Goal: Entertainment & Leisure: Browse casually

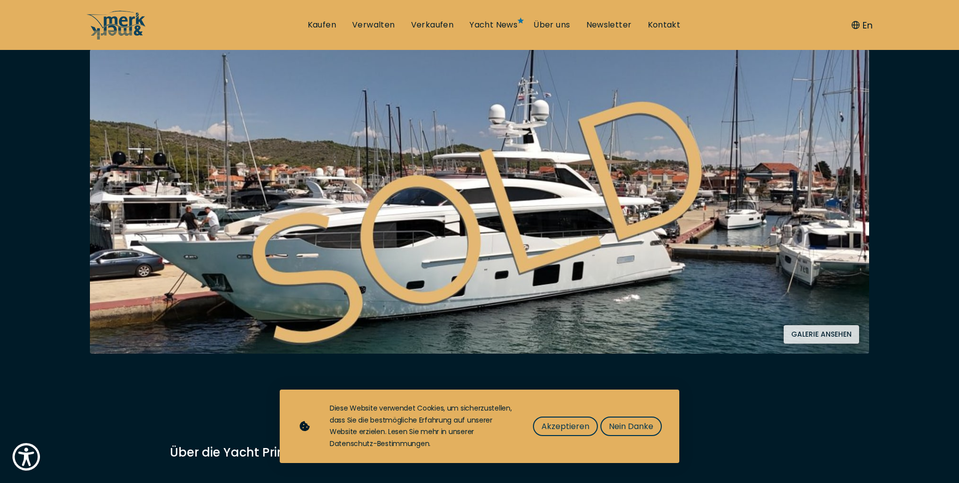
scroll to position [192, 0]
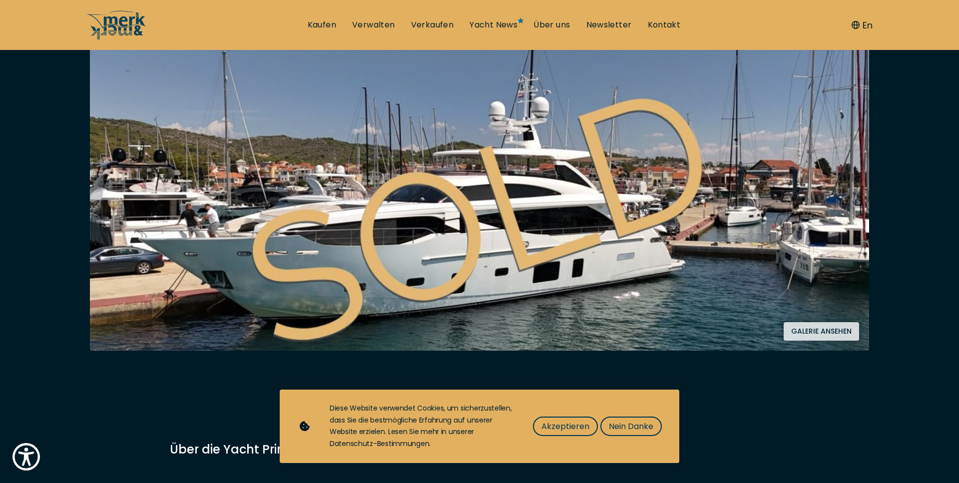
click at [840, 322] on button "Galerie ansehen" at bounding box center [821, 331] width 75 height 18
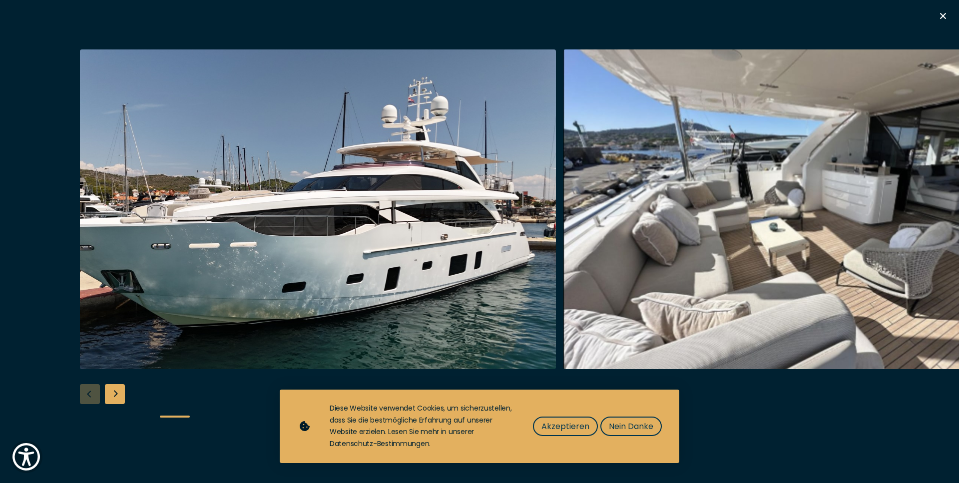
click at [440, 253] on img "button" at bounding box center [318, 209] width 476 height 320
click at [113, 393] on div "Next slide" at bounding box center [115, 394] width 20 height 20
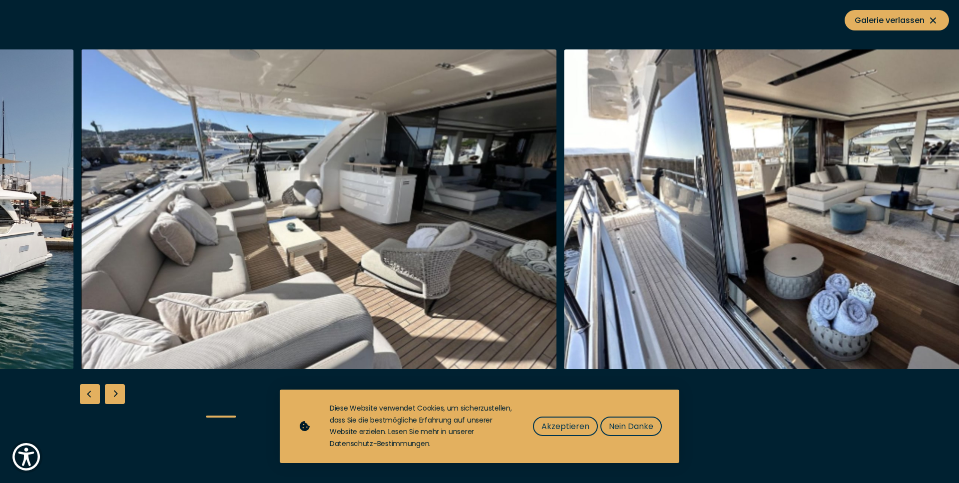
click at [113, 392] on div "Next slide" at bounding box center [115, 394] width 20 height 20
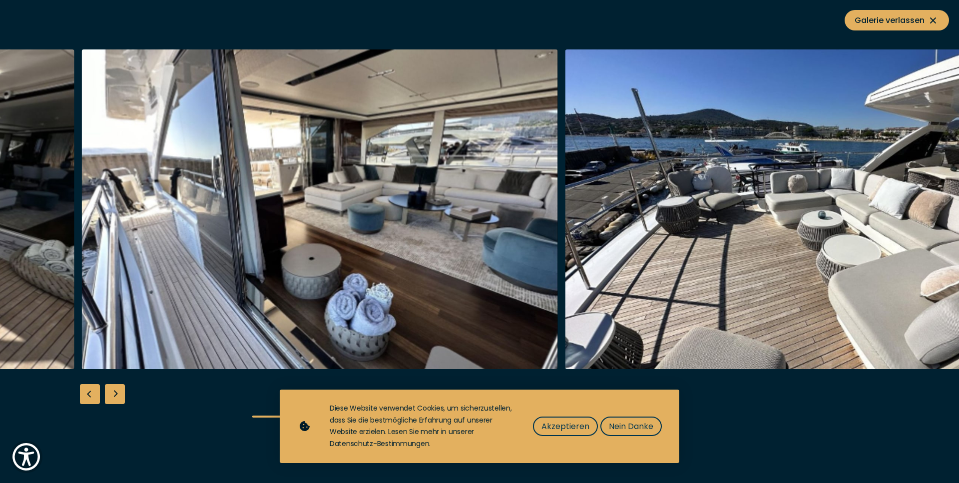
click at [113, 392] on div "Next slide" at bounding box center [115, 394] width 20 height 20
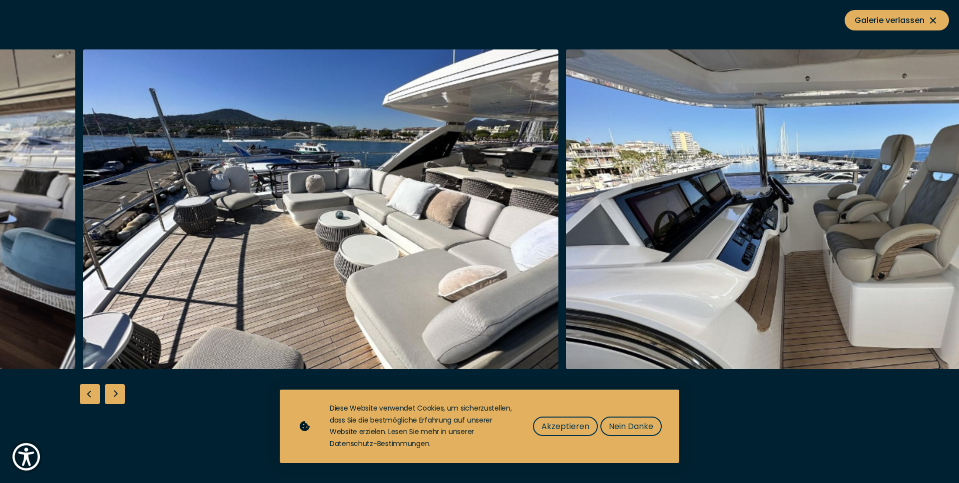
click at [113, 392] on div "Next slide" at bounding box center [115, 394] width 20 height 20
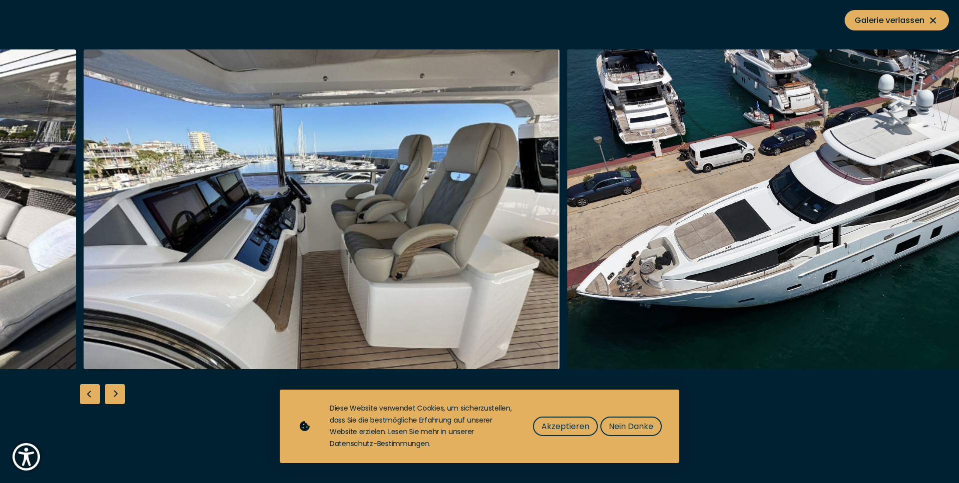
click at [112, 392] on div "Next slide" at bounding box center [115, 394] width 20 height 20
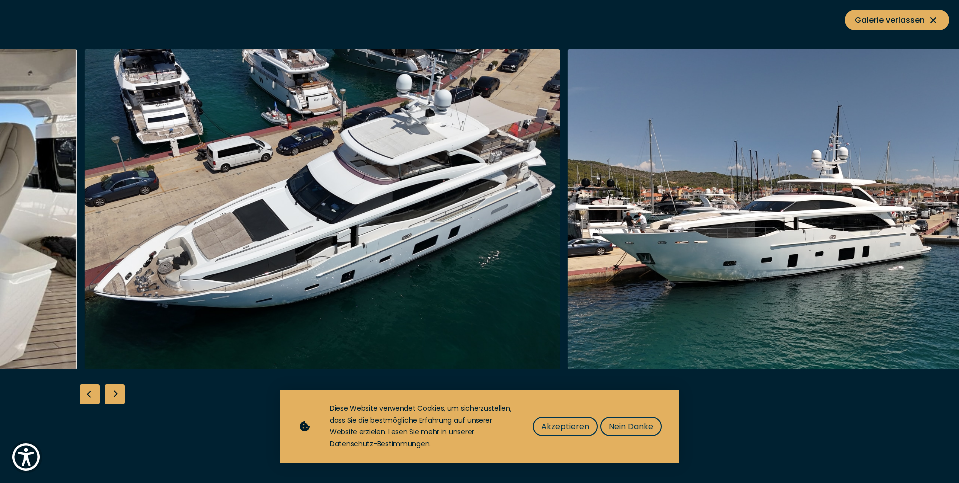
click at [116, 396] on div "Next slide" at bounding box center [115, 394] width 20 height 20
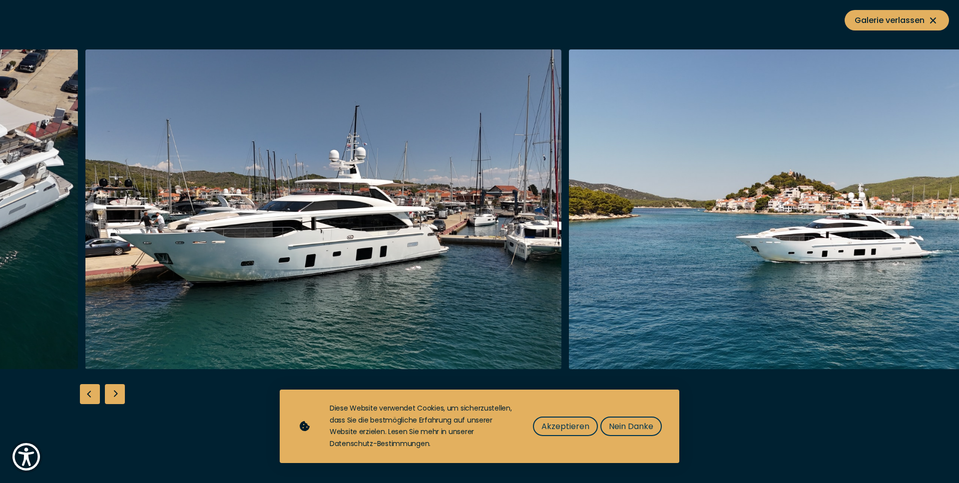
click at [116, 396] on div "Next slide" at bounding box center [115, 394] width 20 height 20
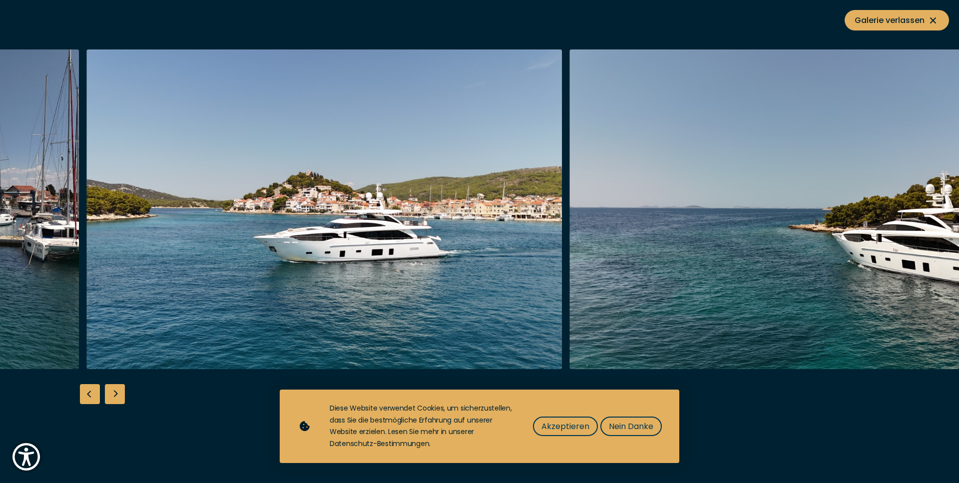
click at [116, 396] on div "Next slide" at bounding box center [115, 394] width 20 height 20
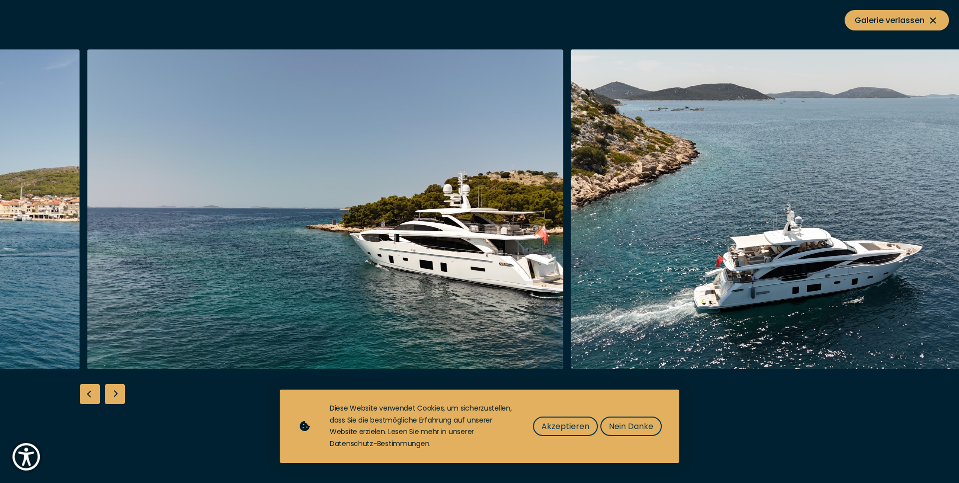
click at [116, 396] on div "Next slide" at bounding box center [115, 394] width 20 height 20
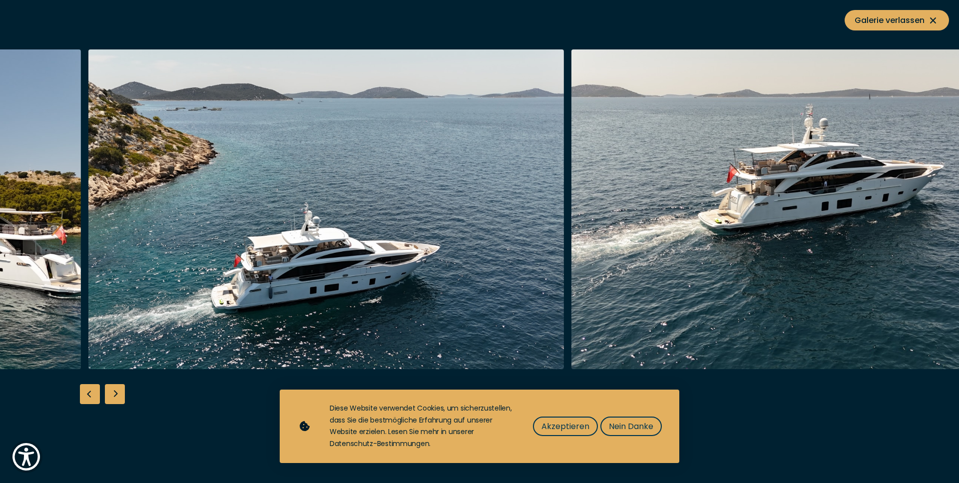
click at [116, 396] on div "Next slide" at bounding box center [115, 394] width 20 height 20
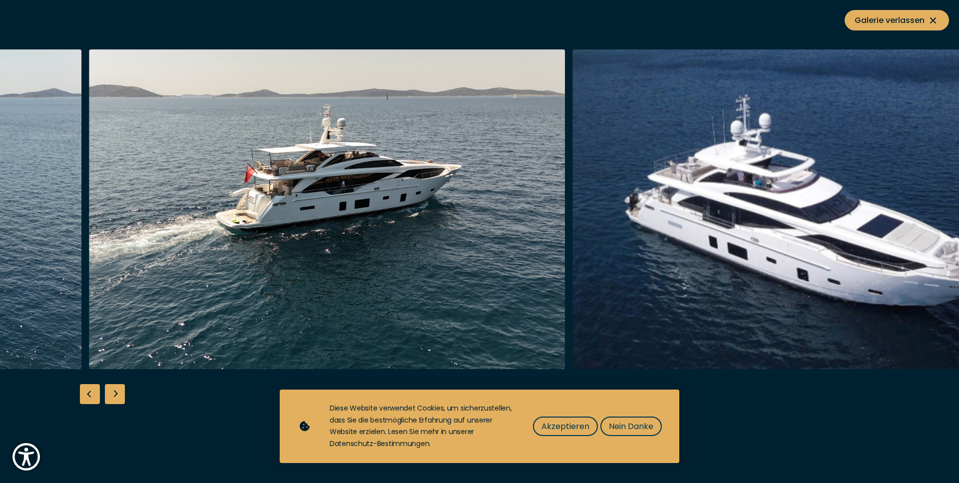
click at [116, 396] on div "Next slide" at bounding box center [115, 394] width 20 height 20
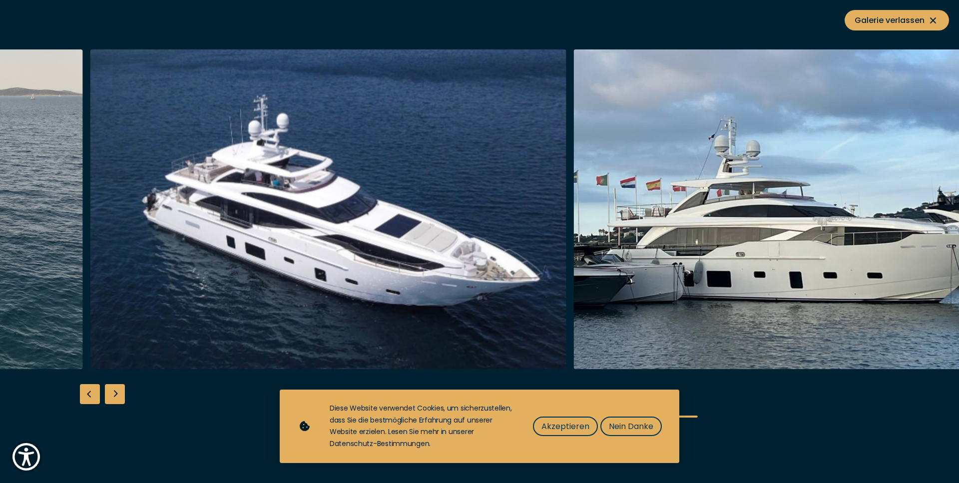
click at [116, 396] on div "Next slide" at bounding box center [115, 394] width 20 height 20
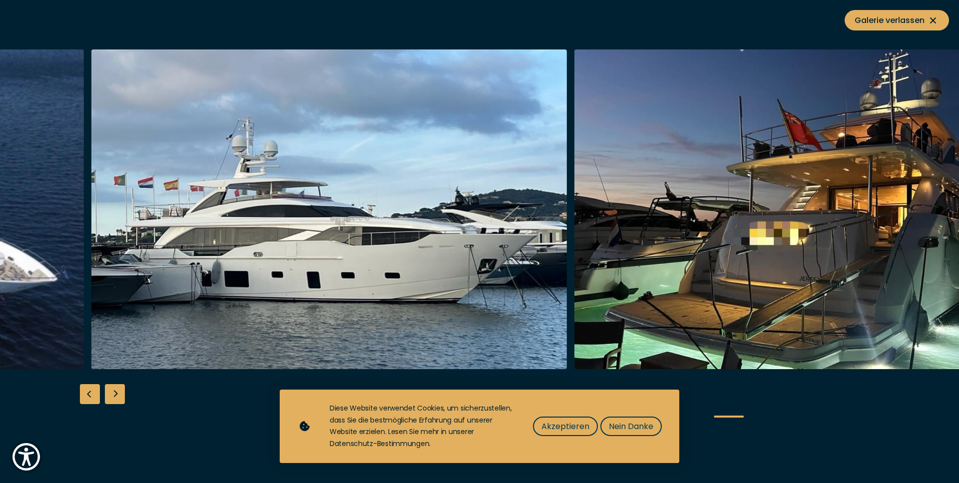
click at [116, 396] on div "Next slide" at bounding box center [115, 394] width 20 height 20
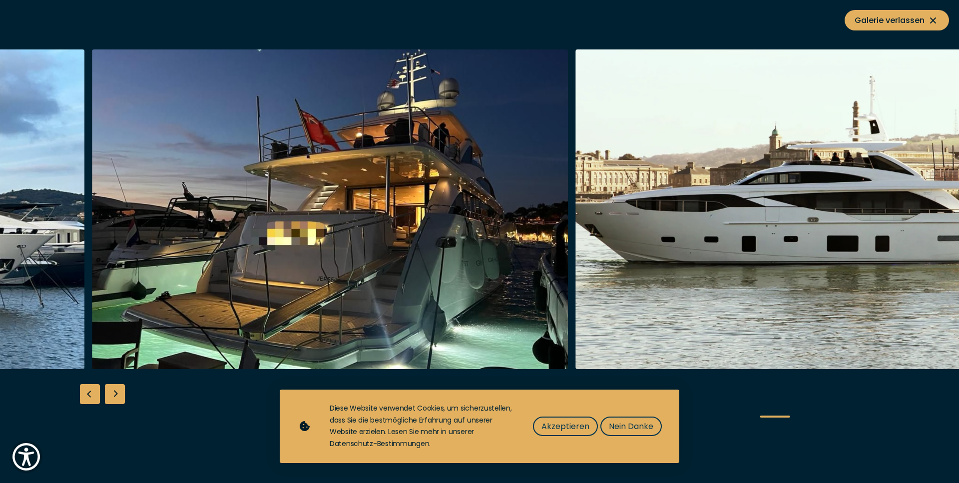
click at [116, 396] on div "Next slide" at bounding box center [115, 394] width 20 height 20
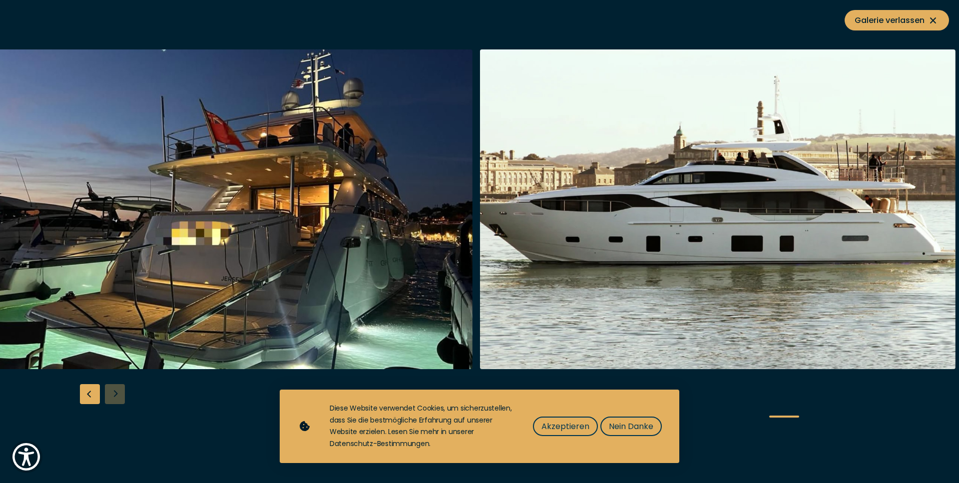
click at [116, 396] on div at bounding box center [479, 241] width 959 height 385
